Goal: Information Seeking & Learning: Learn about a topic

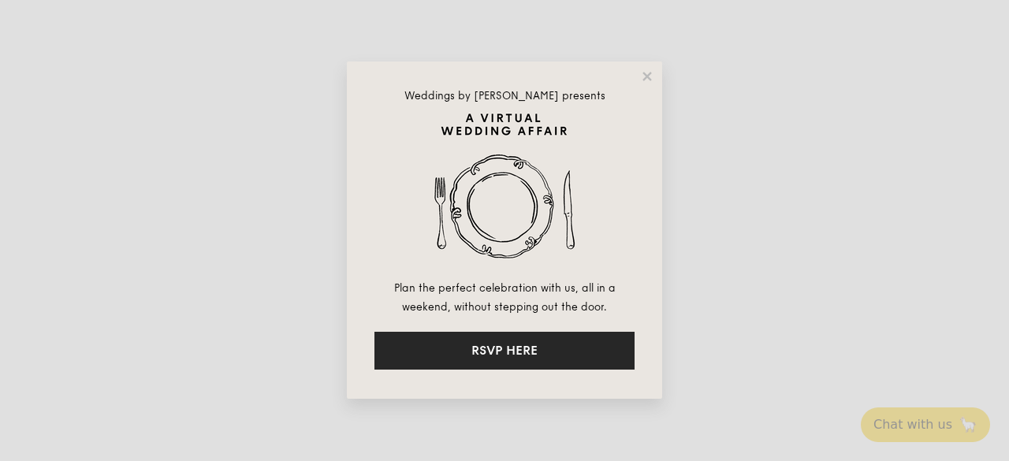
click at [572, 350] on button "RSVP HERE" at bounding box center [504, 351] width 260 height 38
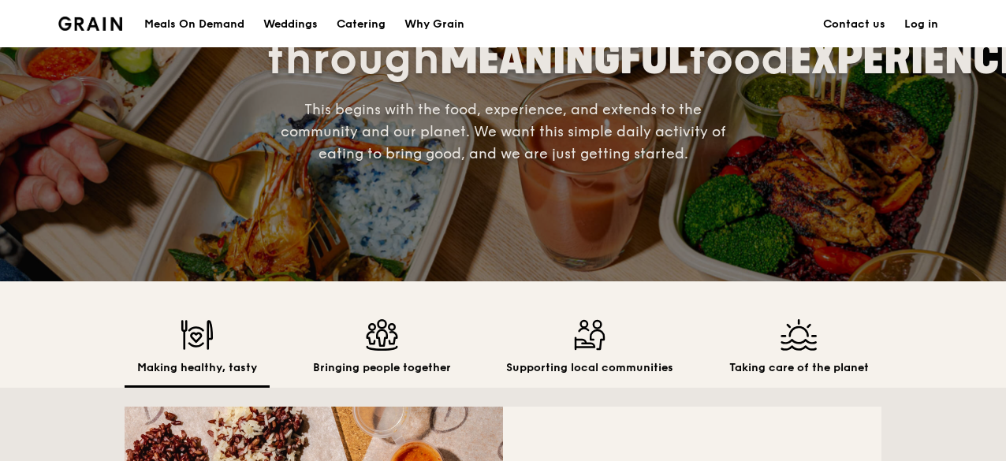
scroll to position [315, 0]
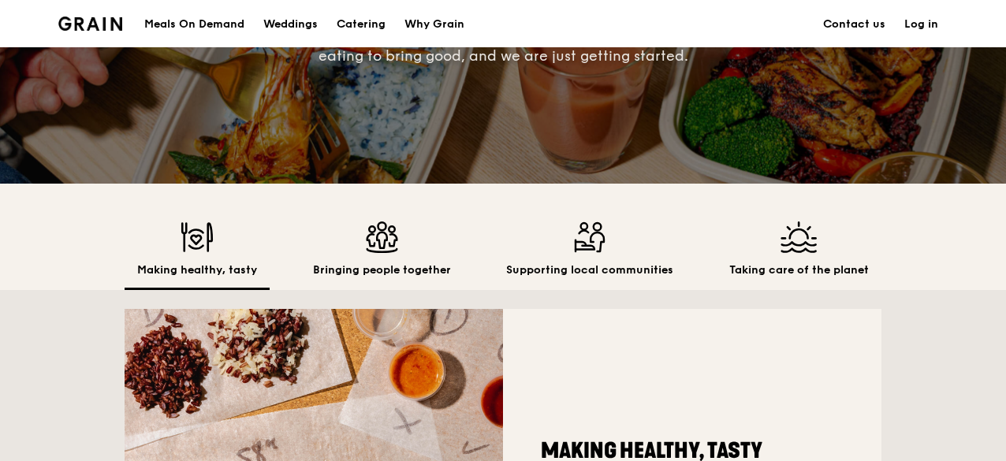
click at [375, 253] on img at bounding box center [382, 238] width 138 height 32
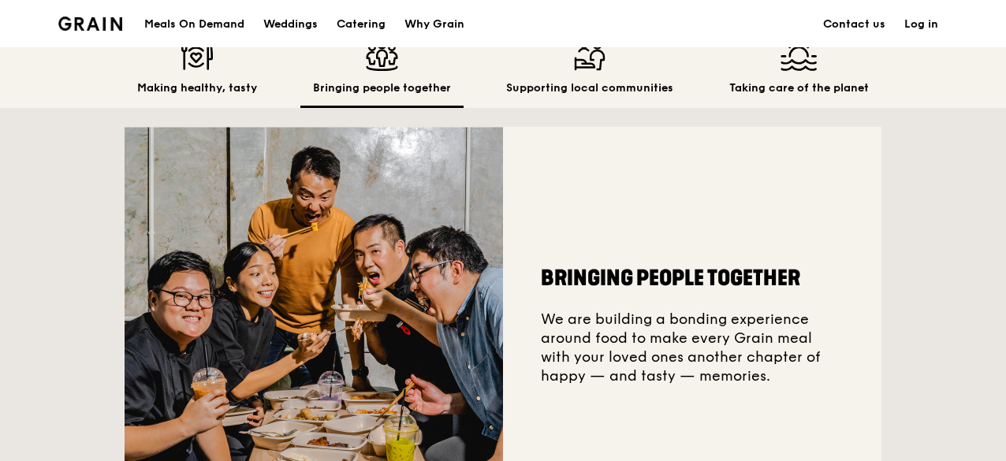
scroll to position [473, 0]
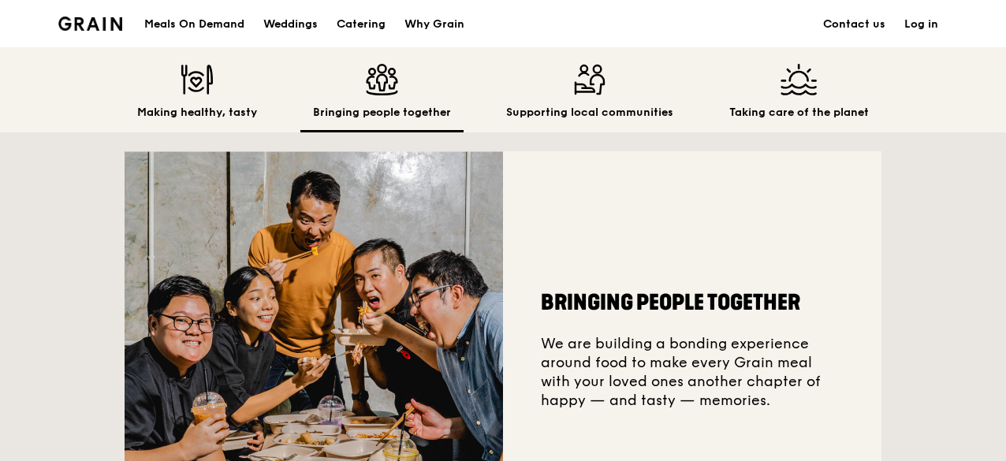
click at [591, 95] on img at bounding box center [589, 80] width 167 height 32
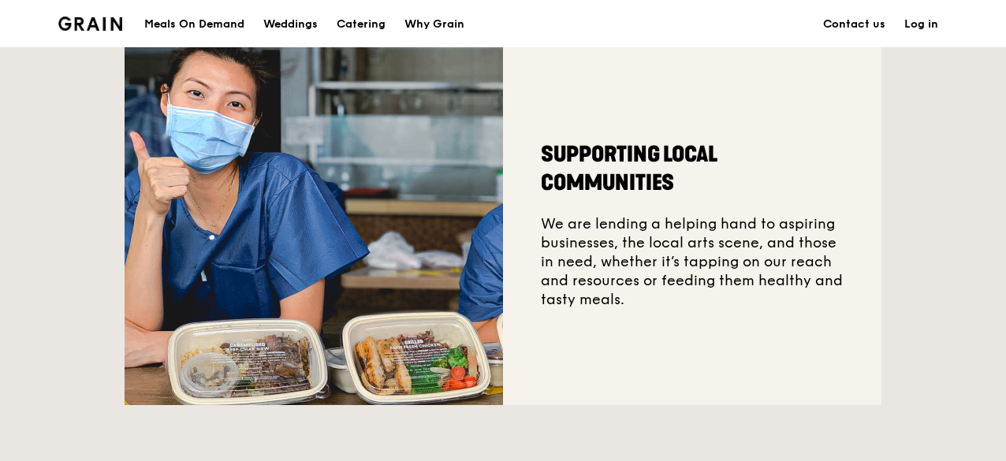
scroll to position [552, 0]
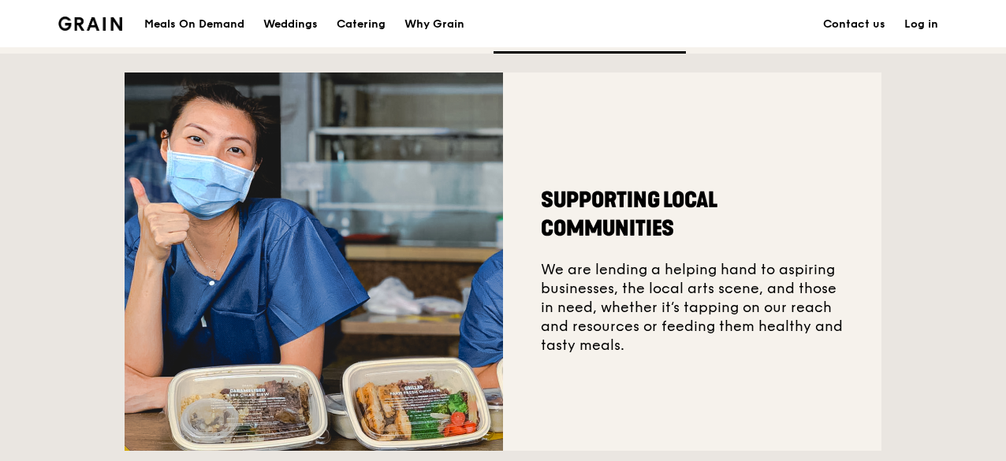
click at [777, 42] on h2 "Taking care of the planet" at bounding box center [799, 34] width 140 height 16
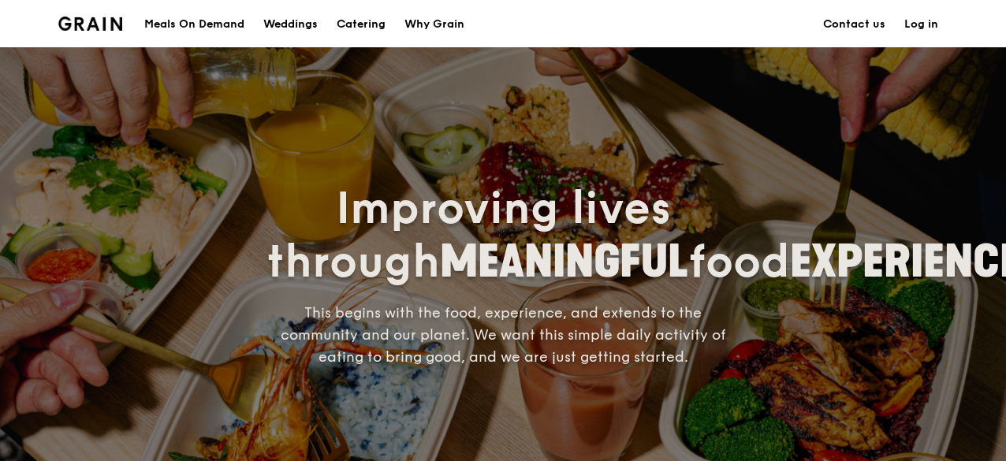
scroll to position [0, 0]
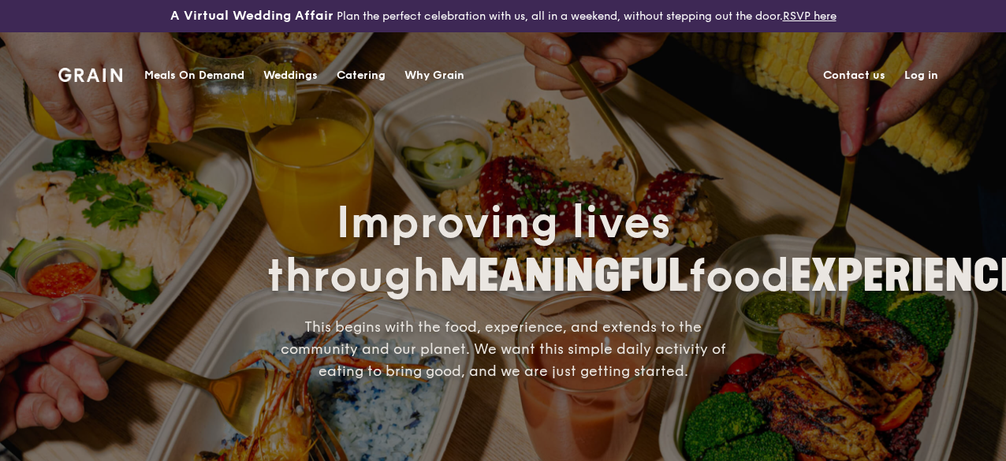
click at [199, 70] on div "Meals On Demand" at bounding box center [194, 75] width 100 height 47
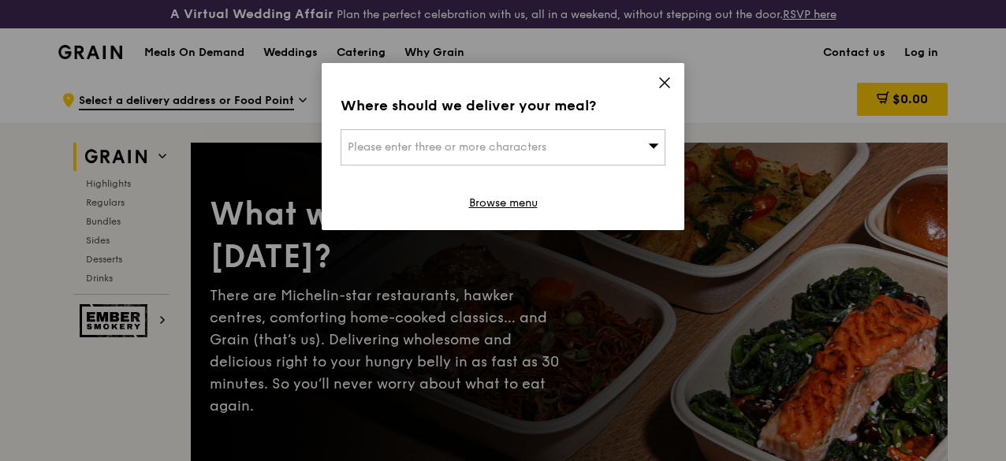
click at [612, 140] on div "Please enter three or more characters" at bounding box center [503, 147] width 325 height 36
click at [659, 84] on icon at bounding box center [665, 83] width 14 height 14
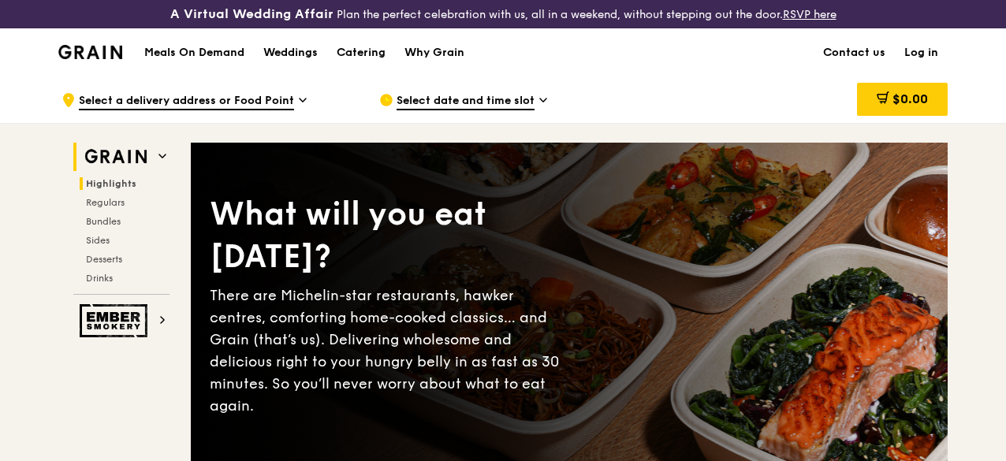
click at [128, 189] on span "Highlights" at bounding box center [111, 183] width 50 height 11
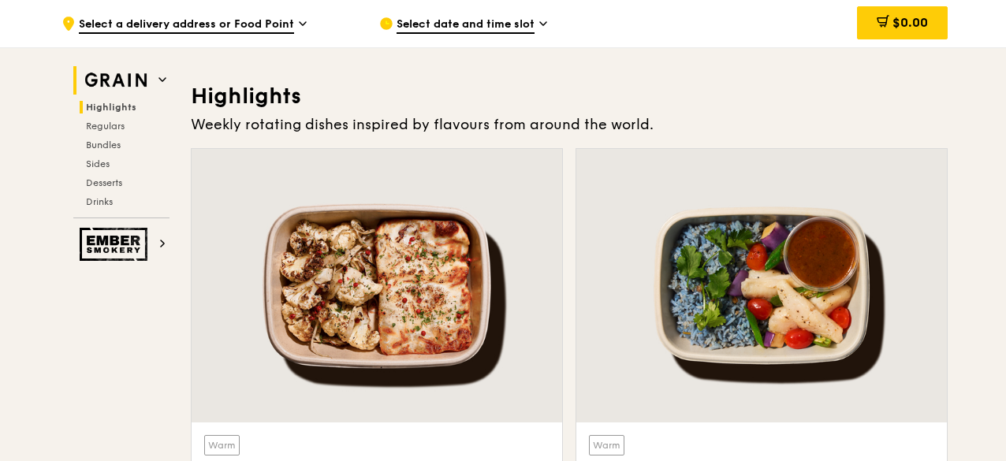
scroll to position [486, 0]
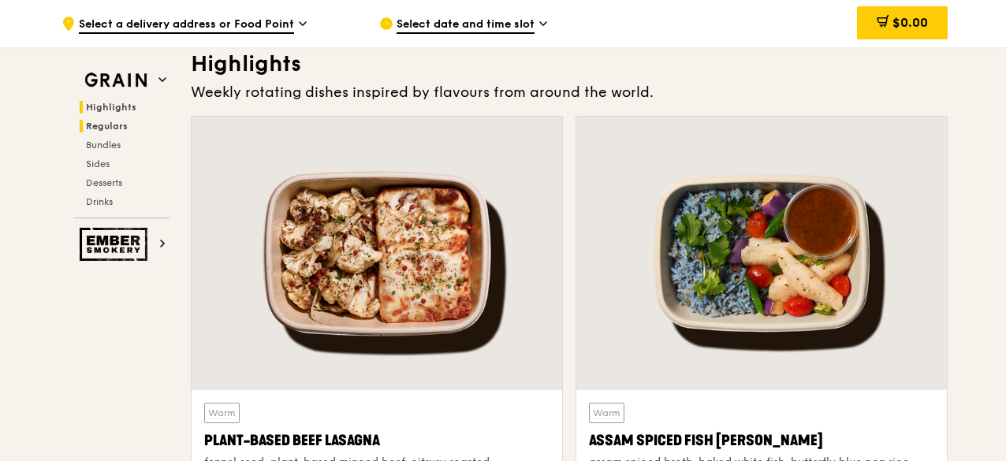
click at [120, 127] on span "Regulars" at bounding box center [107, 126] width 42 height 11
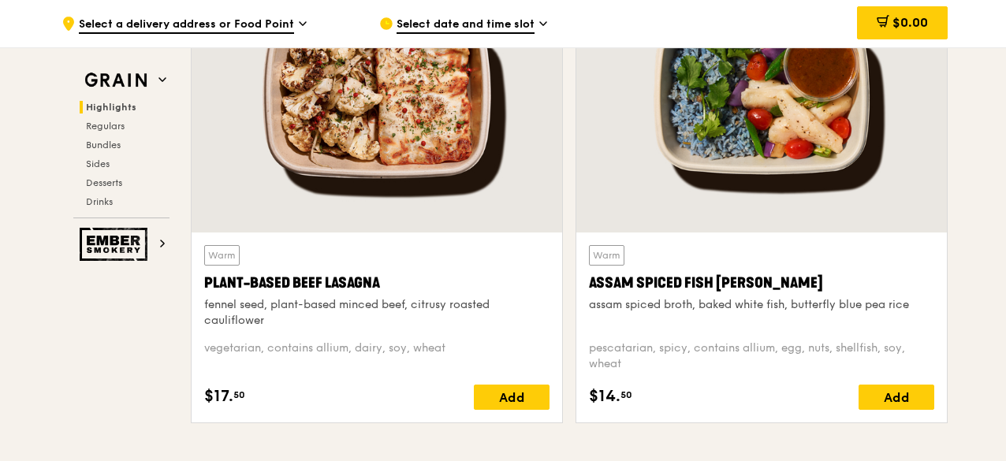
scroll to position [620, 0]
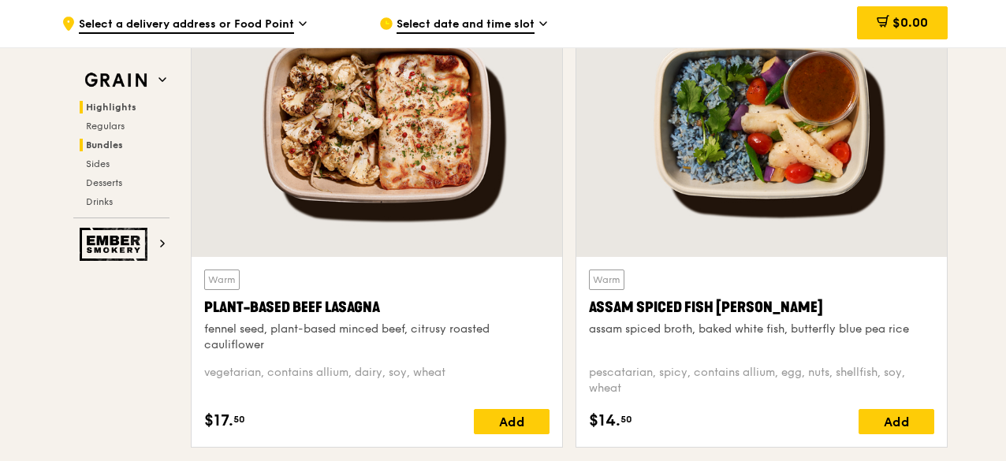
click at [99, 148] on span "Bundles" at bounding box center [104, 145] width 37 height 11
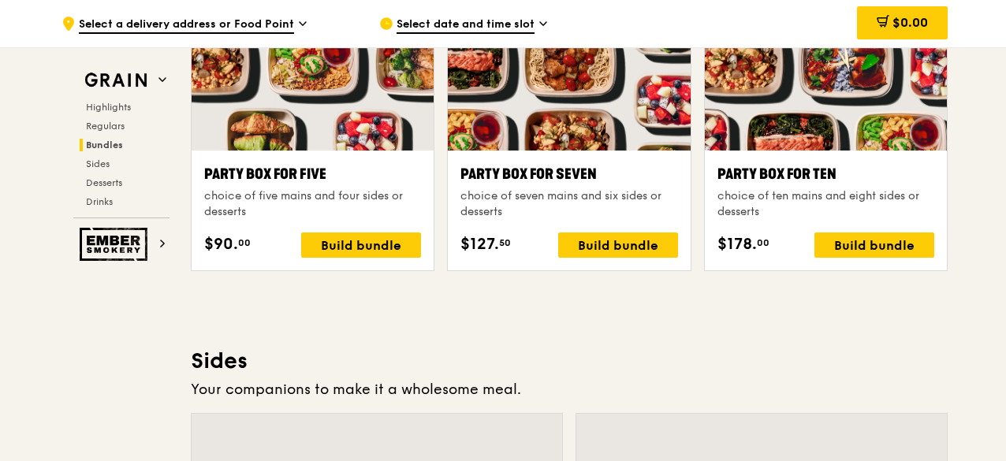
scroll to position [3191, 0]
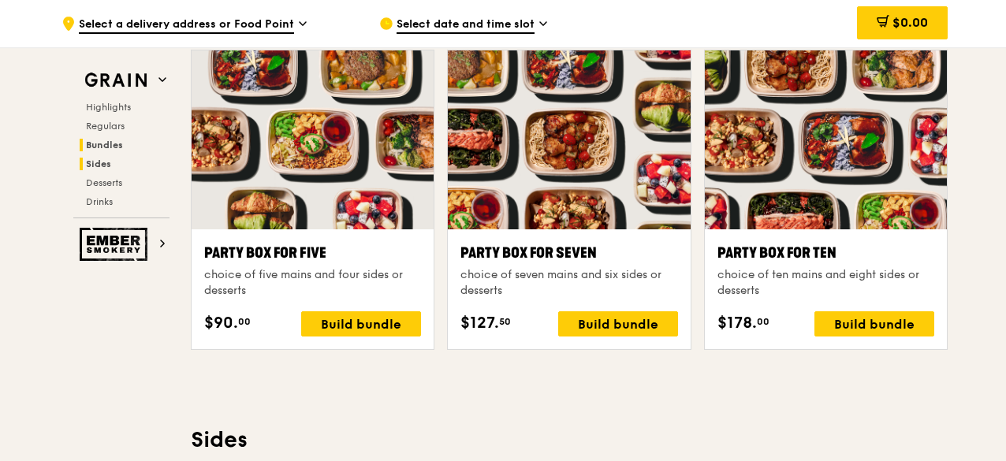
click at [118, 165] on h2 "Sides" at bounding box center [125, 164] width 90 height 13
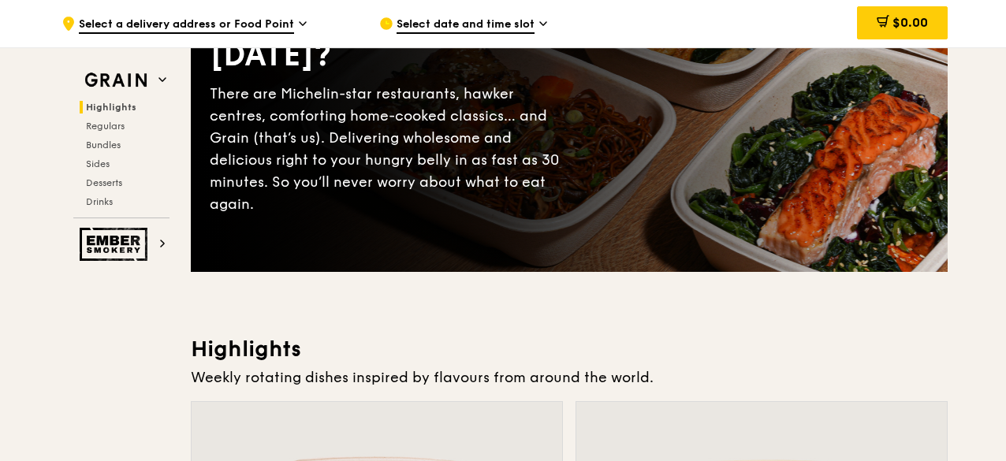
scroll to position [0, 0]
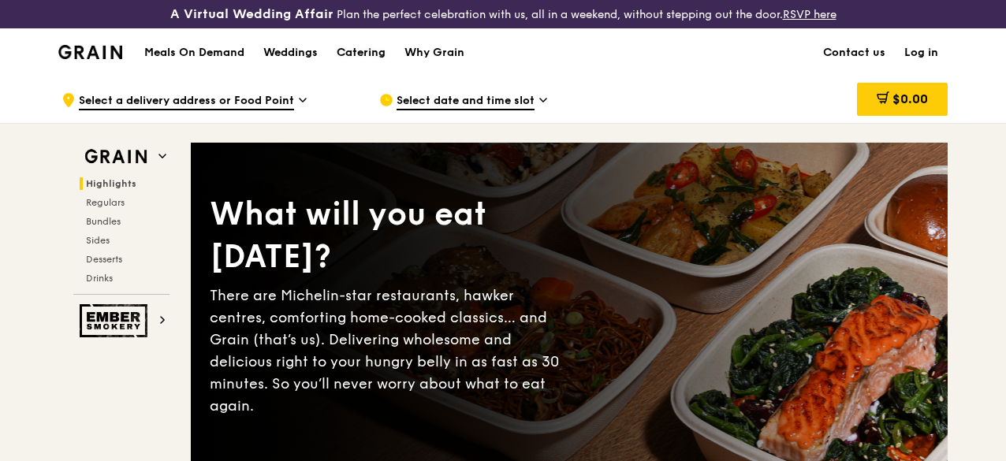
click at [371, 61] on div "Catering" at bounding box center [361, 52] width 49 height 47
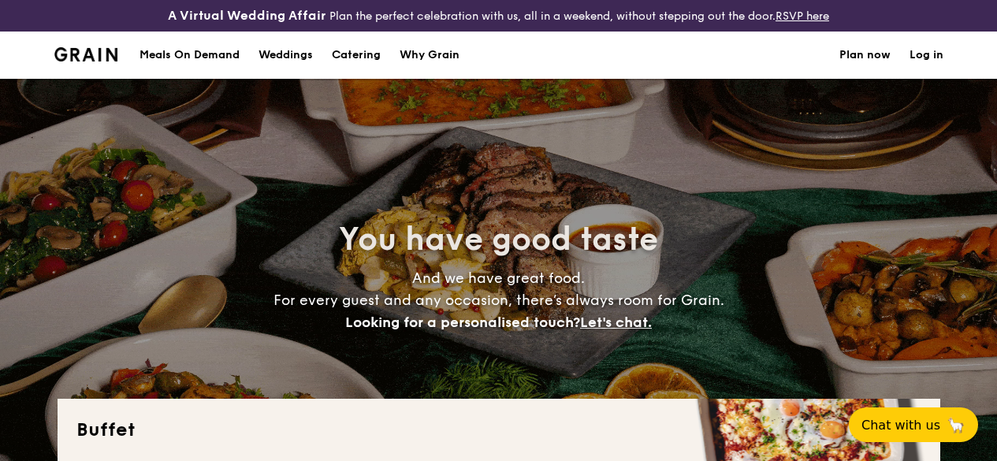
select select
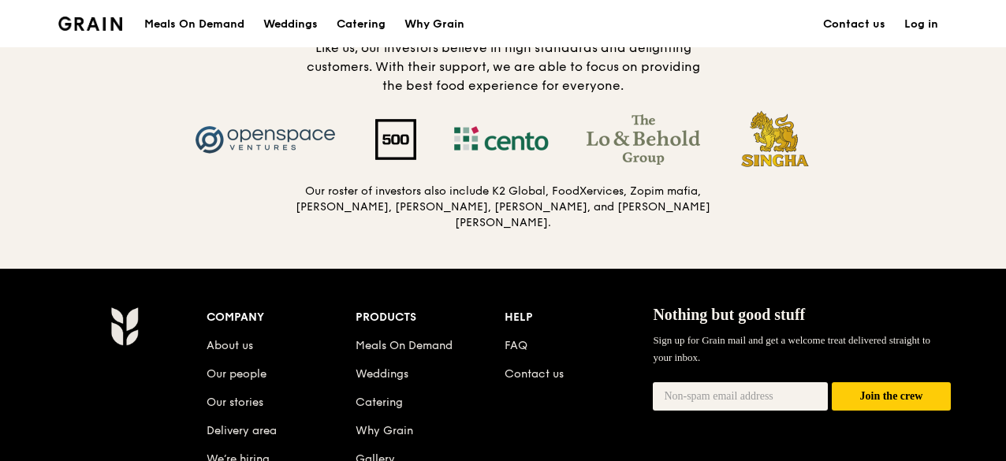
scroll to position [1938, 0]
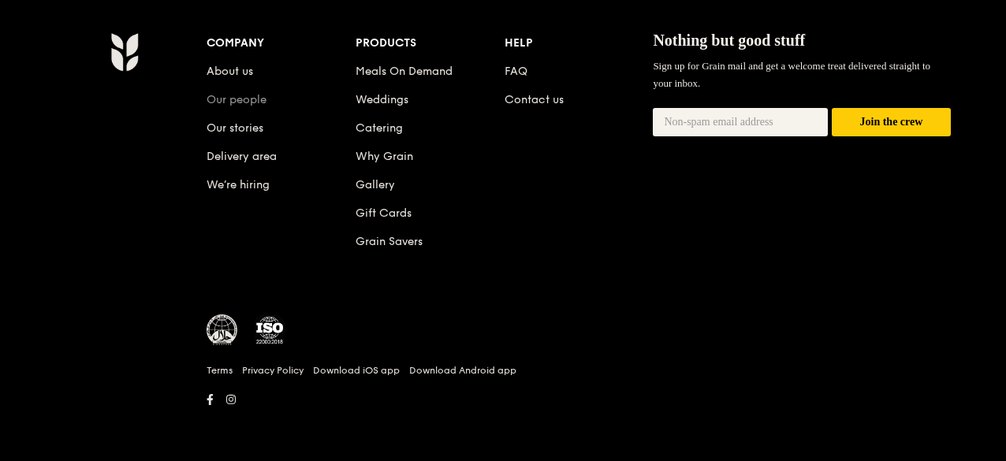
click at [222, 103] on link "Our people" at bounding box center [237, 99] width 60 height 13
click at [229, 129] on link "Our stories" at bounding box center [235, 127] width 57 height 13
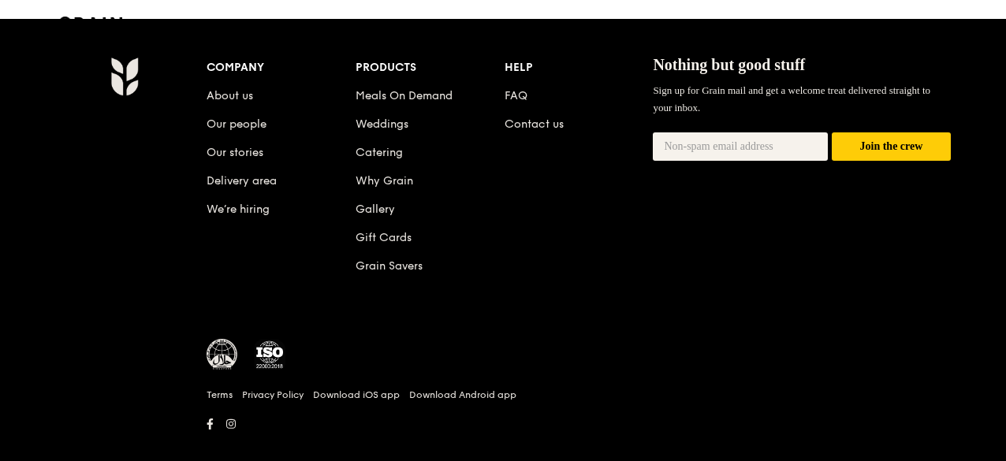
scroll to position [1938, 0]
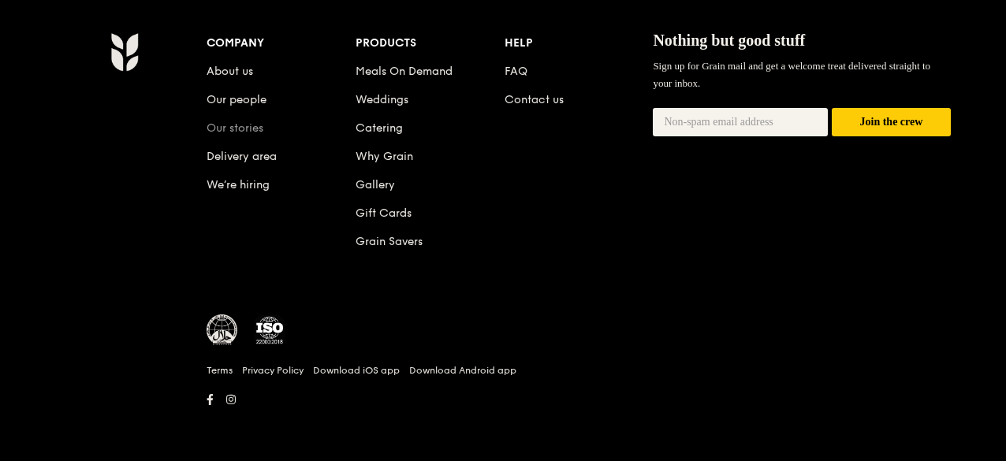
click at [244, 135] on link "Our stories" at bounding box center [235, 127] width 57 height 13
click at [235, 155] on link "Delivery area" at bounding box center [242, 156] width 70 height 13
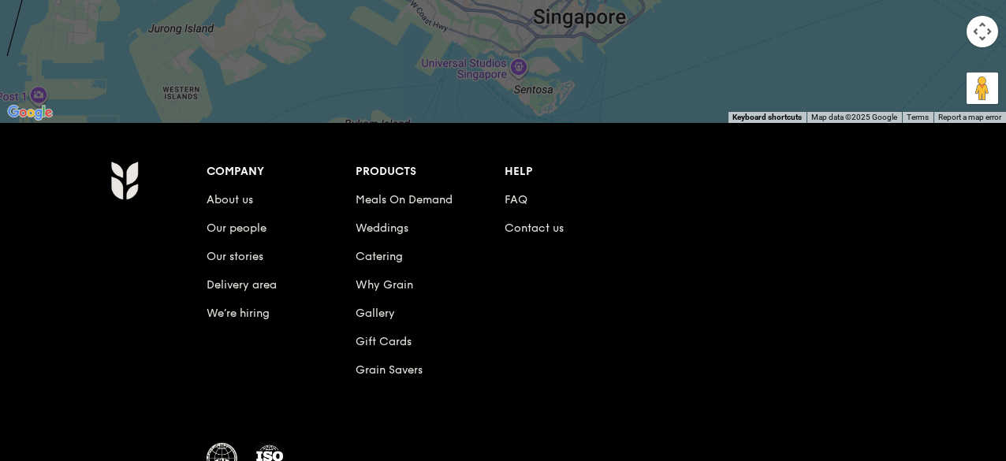
scroll to position [552, 0]
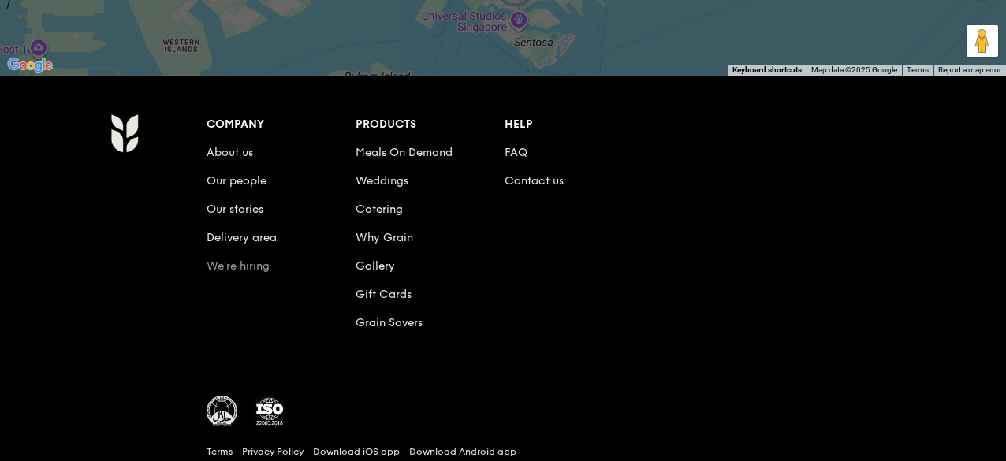
click at [242, 273] on link "We’re hiring" at bounding box center [238, 265] width 63 height 13
